Goal: Download file/media

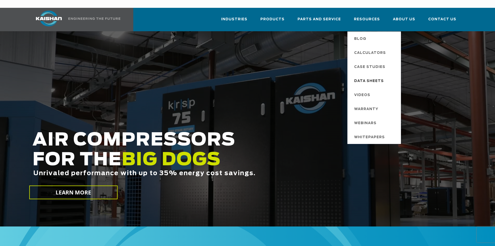
click at [370, 77] on span "Data Sheets" at bounding box center [369, 81] width 30 height 9
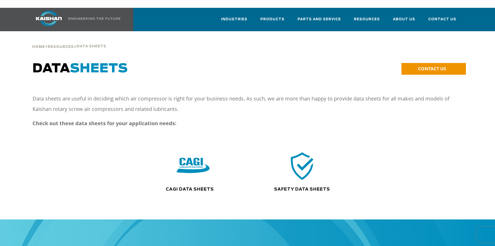
click at [182, 162] on img at bounding box center [192, 166] width 33 height 34
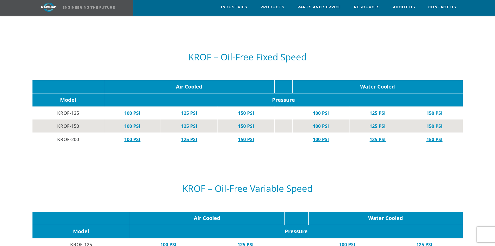
scroll to position [1845, 0]
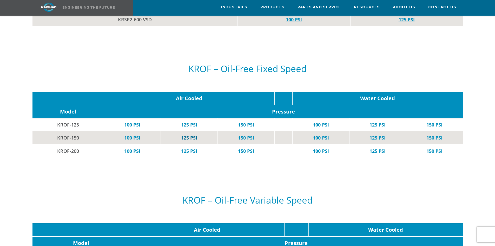
click at [190, 134] on link "125 PSI" at bounding box center [189, 137] width 16 height 6
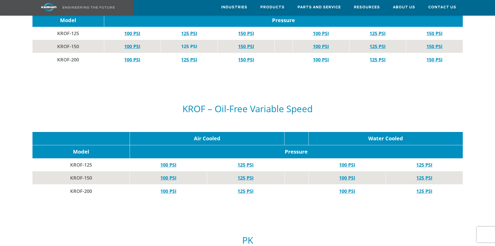
scroll to position [1949, 0]
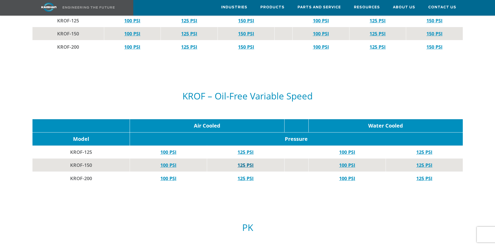
click at [246, 162] on link "125 PSI" at bounding box center [246, 165] width 16 height 6
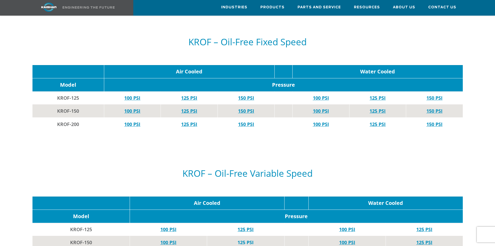
scroll to position [1871, 0]
